Goal: Find specific page/section: Find specific page/section

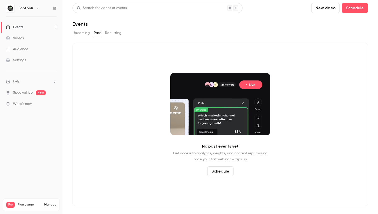
click at [85, 33] on button "Upcoming" at bounding box center [81, 33] width 17 height 8
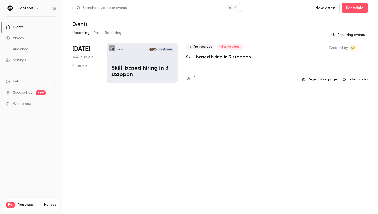
click at [211, 57] on p "Skill-based hiring in 3 stappen" at bounding box center [218, 57] width 65 height 6
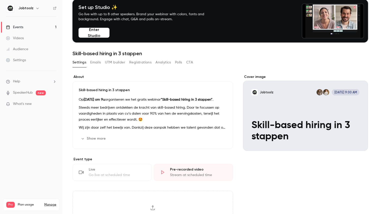
scroll to position [21, 0]
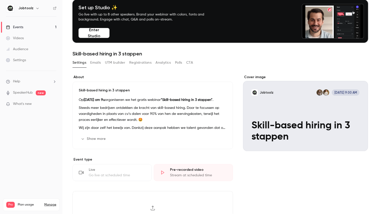
click at [33, 41] on link "Videos" at bounding box center [31, 38] width 63 height 11
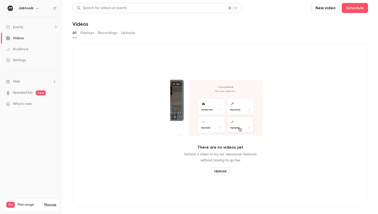
click at [37, 27] on link "Events 1" at bounding box center [31, 27] width 63 height 11
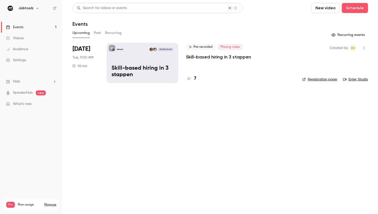
click at [204, 76] on div "7" at bounding box center [240, 78] width 108 height 7
click at [195, 79] on h4 "7" at bounding box center [195, 78] width 2 height 7
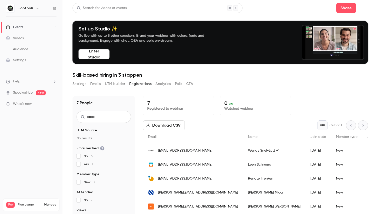
scroll to position [49, 0]
